Goal: Task Accomplishment & Management: Complete application form

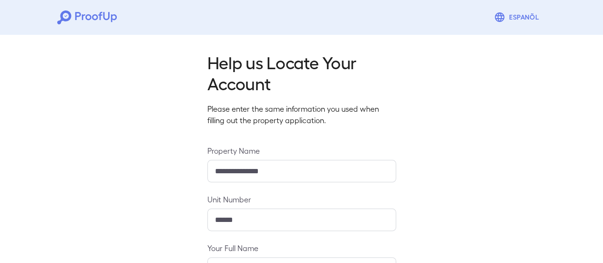
scroll to position [169, 0]
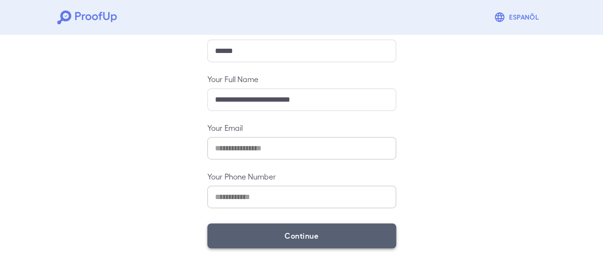
click at [353, 236] on button "Continue" at bounding box center [301, 235] width 189 height 25
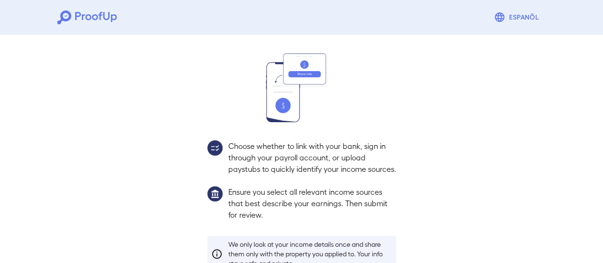
scroll to position [155, 0]
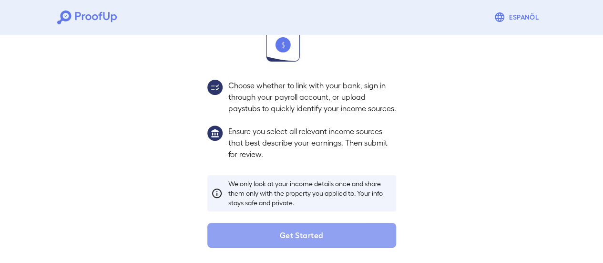
drag, startPoint x: 304, startPoint y: 234, endPoint x: 238, endPoint y: 33, distance: 211.2
click at [304, 234] on button "Get Started" at bounding box center [301, 235] width 189 height 25
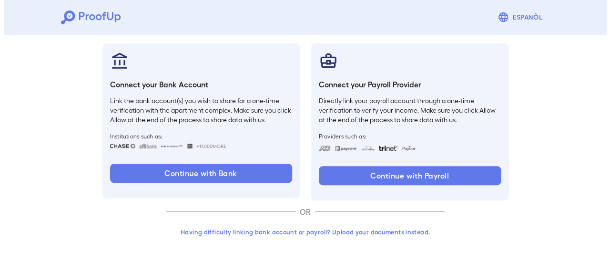
scroll to position [101, 0]
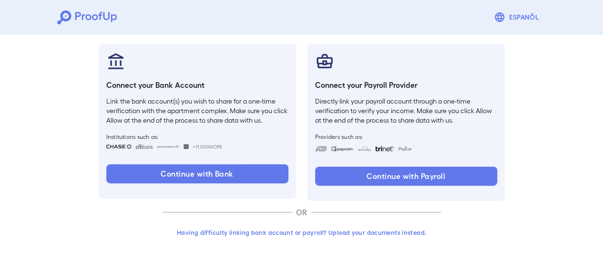
click at [287, 232] on button "Having difficulty linking bank account or payroll? Upload your documents instea…" at bounding box center [302, 232] width 278 height 17
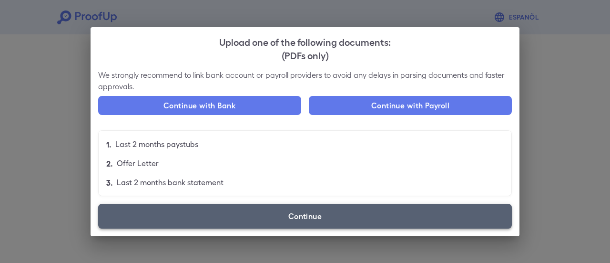
click at [319, 213] on label "Continue" at bounding box center [305, 216] width 414 height 25
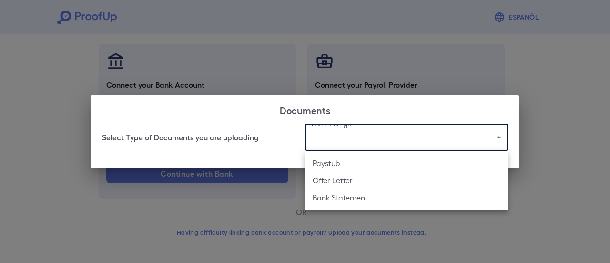
click at [354, 143] on body "Espanõl Go back How Would You Like to Verify Your Income? There are multiple wa…" at bounding box center [305, 81] width 610 height 364
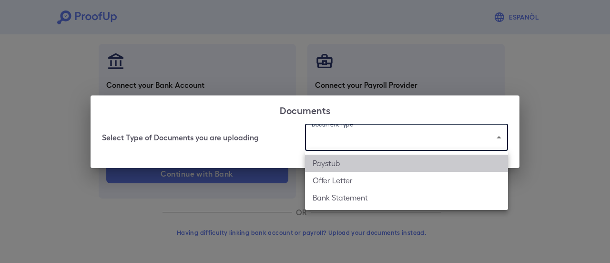
click at [345, 158] on li "Paystub" at bounding box center [406, 162] width 203 height 17
type input "*******"
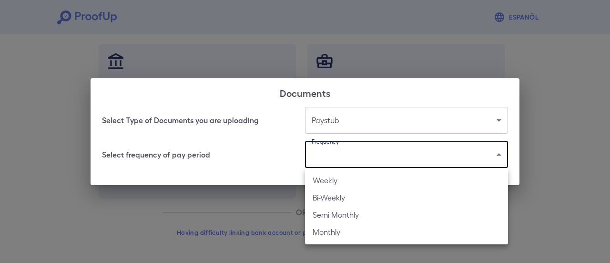
click at [366, 155] on body "Espanõl Go back How Would You Like to Verify Your Income? There are multiple wa…" at bounding box center [305, 81] width 610 height 364
click at [348, 197] on li "Bi-Weekly" at bounding box center [406, 197] width 203 height 17
type input "*********"
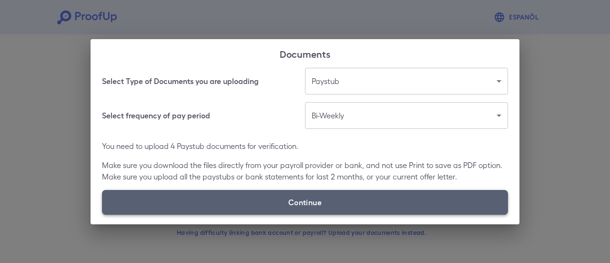
click at [322, 199] on label "Continue" at bounding box center [305, 202] width 406 height 25
click at [102, 214] on input "Continue" at bounding box center [102, 214] width 0 height 0
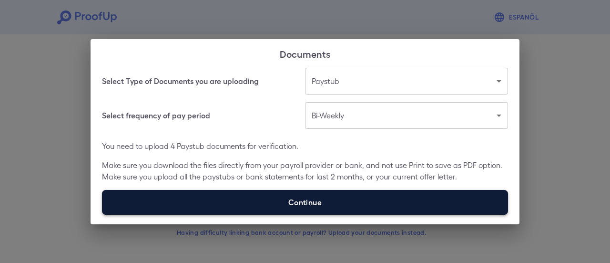
type input "**********"
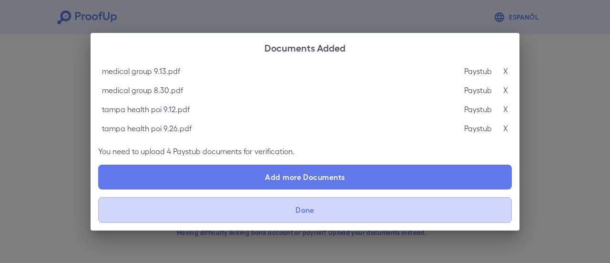
click at [320, 215] on button "Done" at bounding box center [305, 210] width 414 height 26
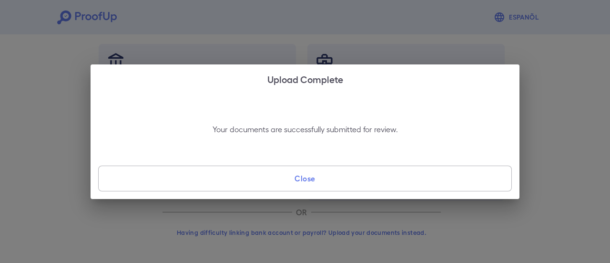
click at [319, 181] on button "Close" at bounding box center [305, 178] width 414 height 26
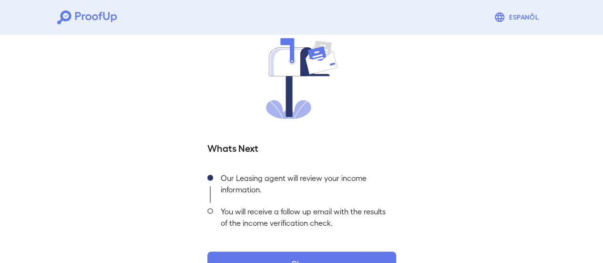
scroll to position [102, 0]
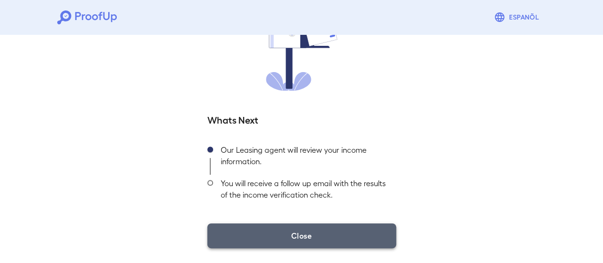
click at [317, 239] on button "Close" at bounding box center [301, 235] width 189 height 25
click at [317, 234] on button "Close" at bounding box center [301, 235] width 189 height 25
